Goal: Information Seeking & Learning: Understand process/instructions

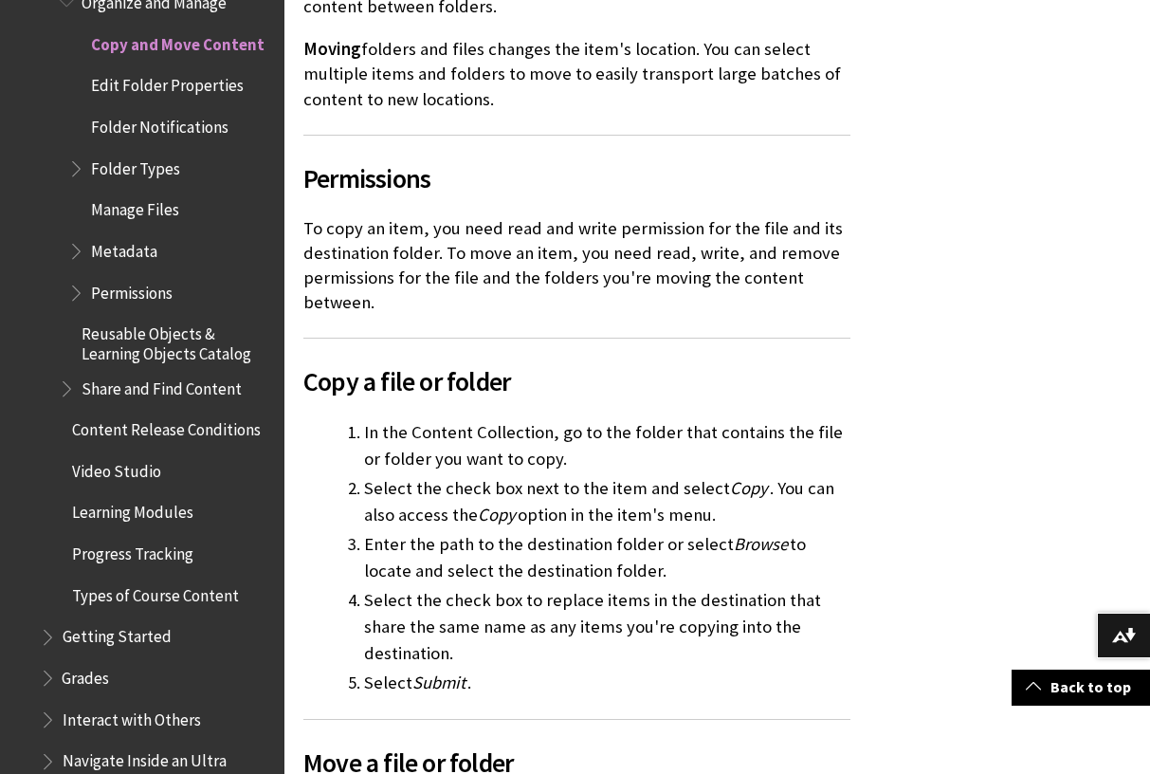
scroll to position [823, 0]
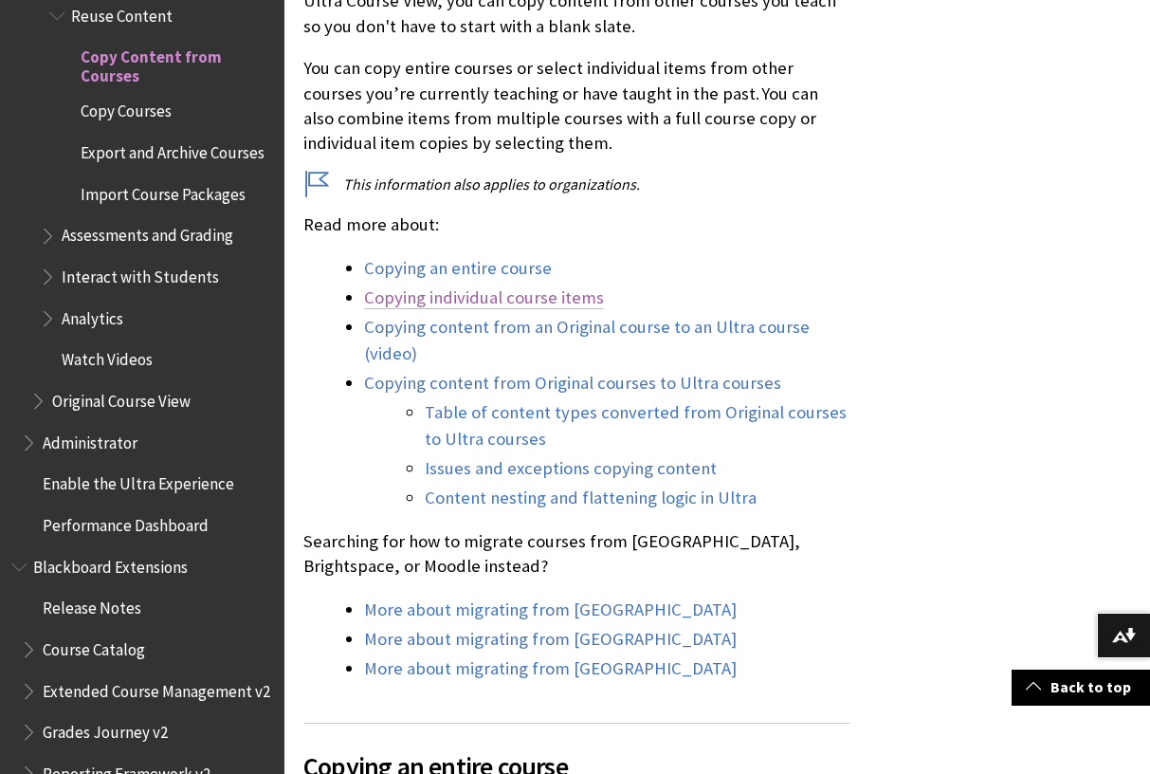
click at [483, 293] on link "Copying individual course items" at bounding box center [484, 297] width 240 height 23
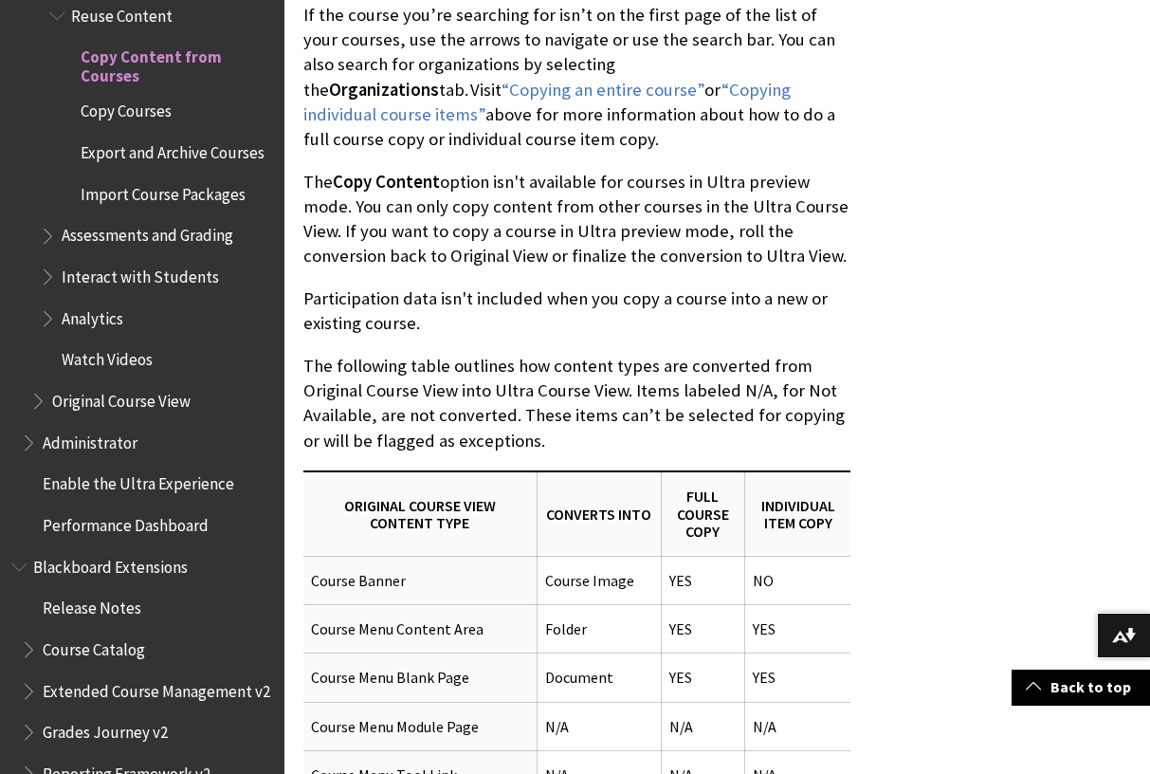
scroll to position [5882, 0]
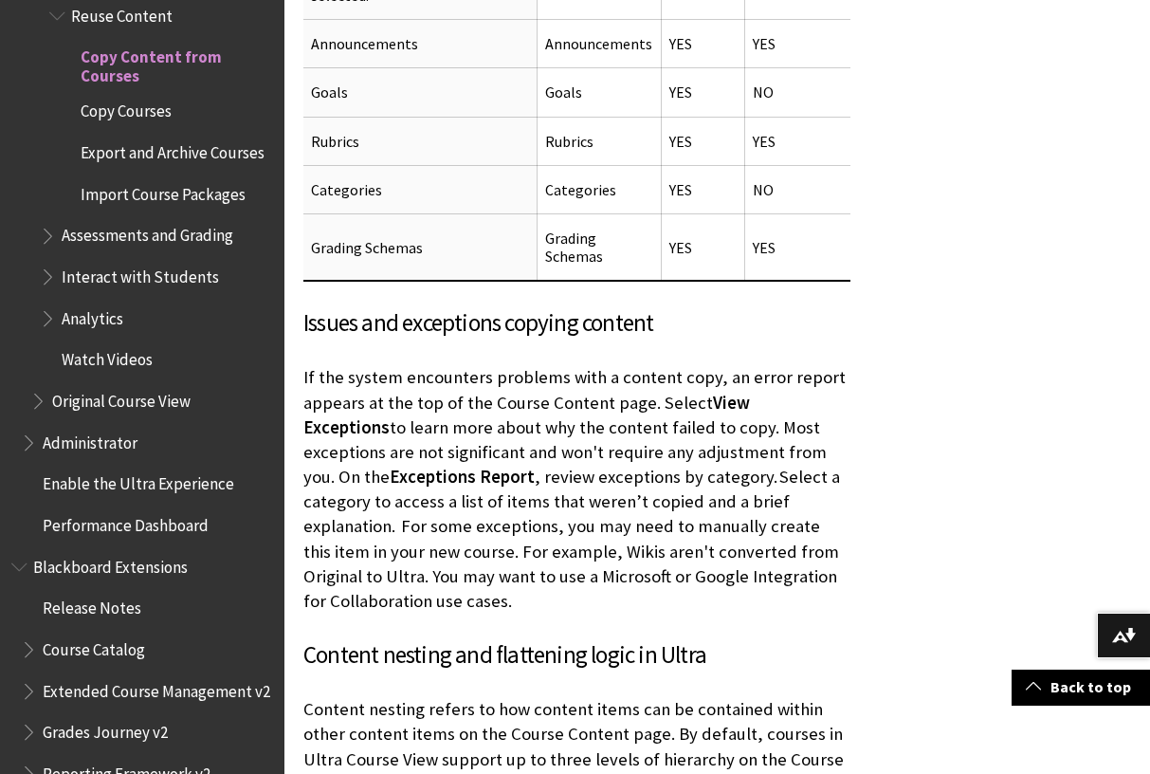
scroll to position [8101, 0]
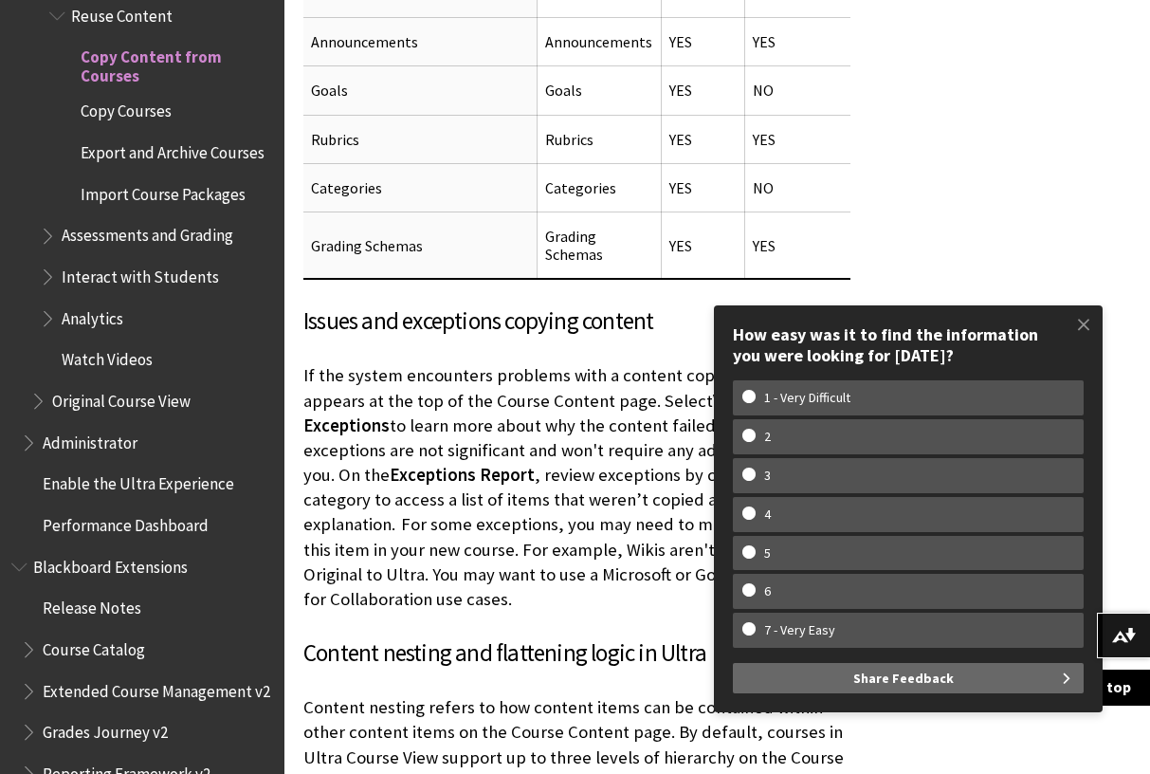
click at [142, 191] on span "Import Course Packages" at bounding box center [163, 191] width 165 height 26
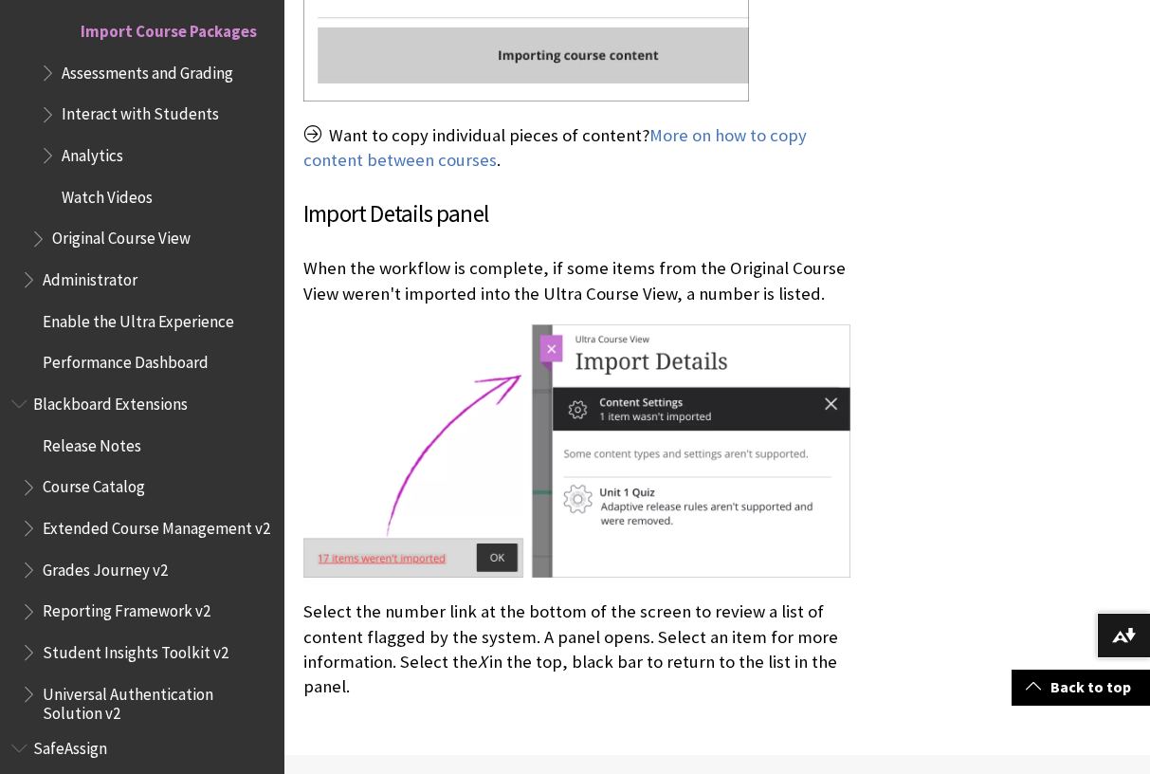
scroll to position [1591, 0]
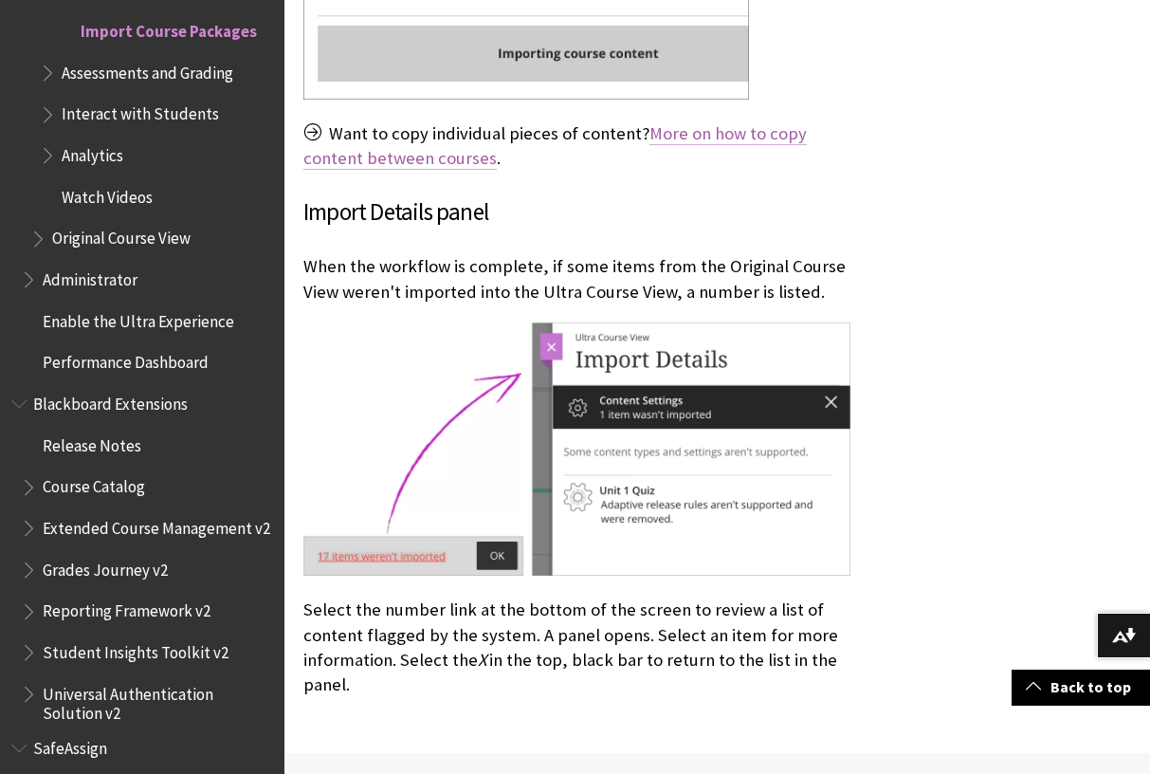
click at [719, 125] on link "More on how to copy content between courses" at bounding box center [554, 145] width 503 height 47
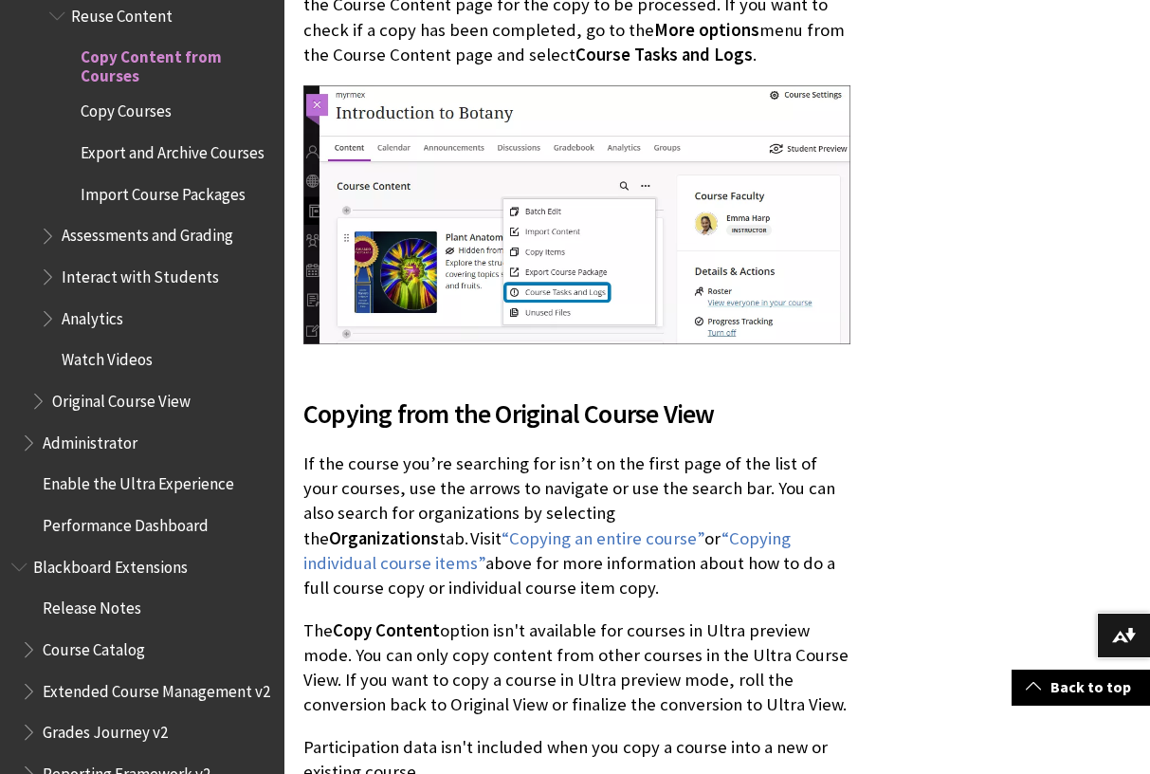
scroll to position [5449, 0]
